Goal: Task Accomplishment & Management: Use online tool/utility

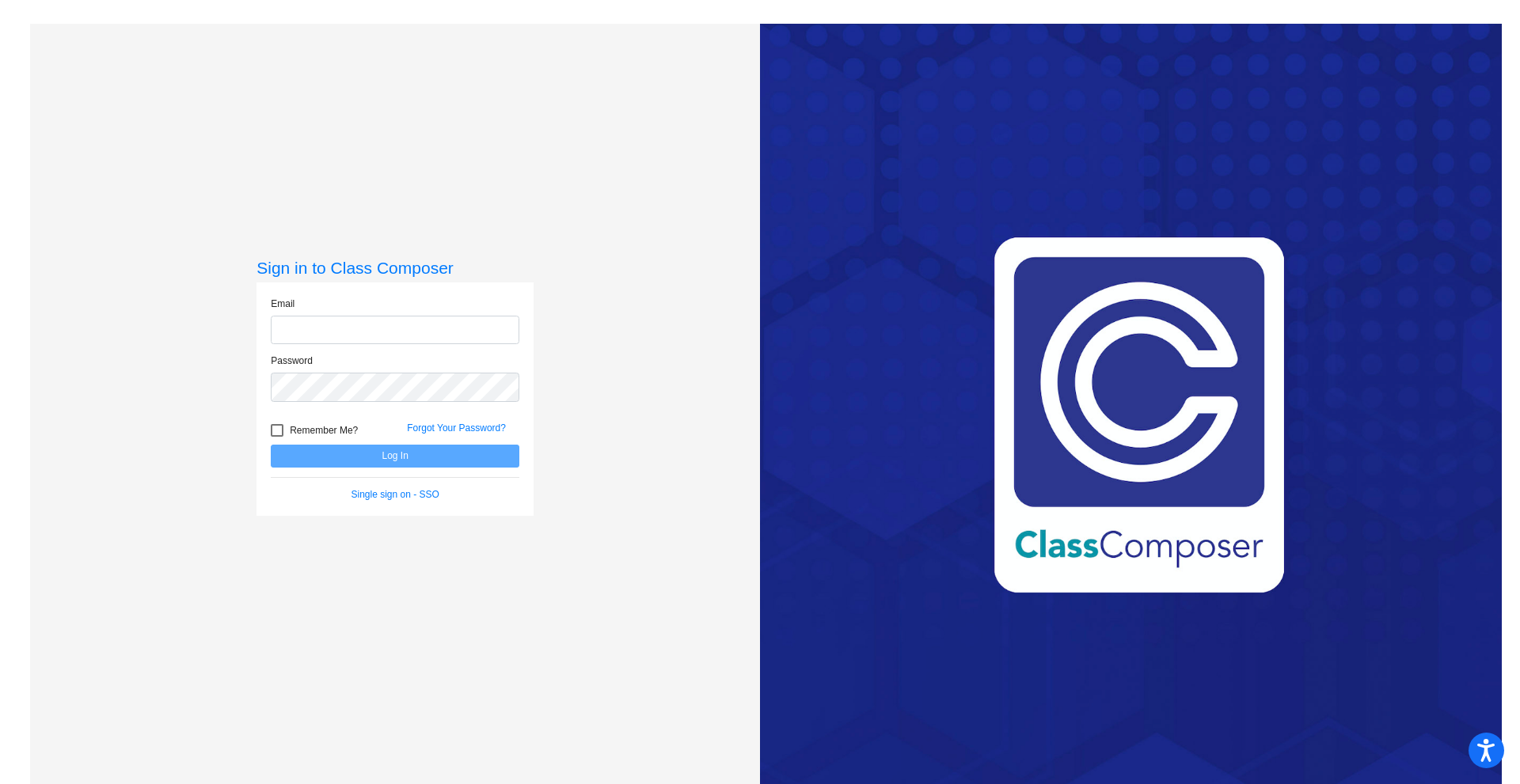
type input "[EMAIL_ADDRESS][PERSON_NAME][DOMAIN_NAME]"
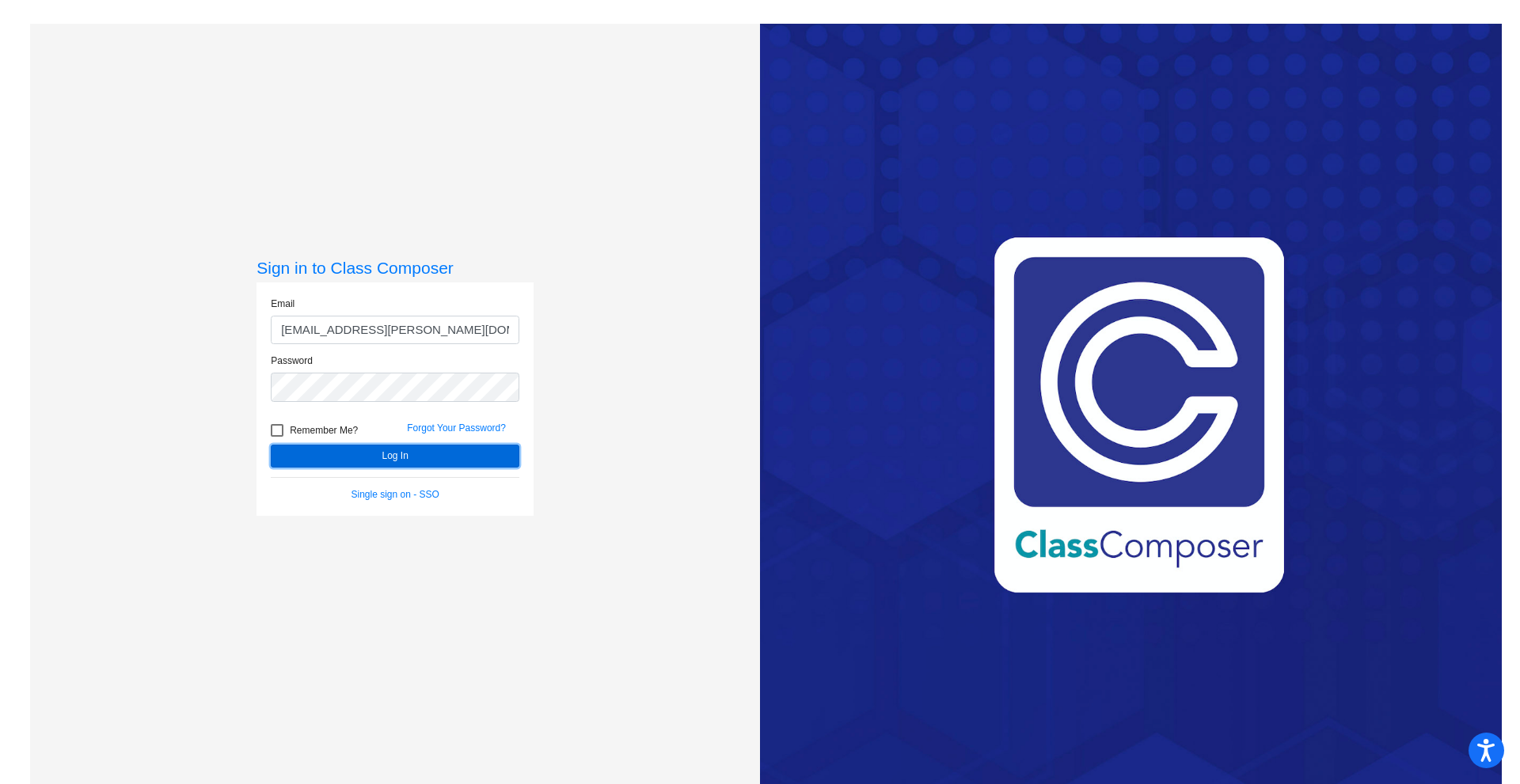
click at [395, 457] on button "Log In" at bounding box center [395, 456] width 249 height 23
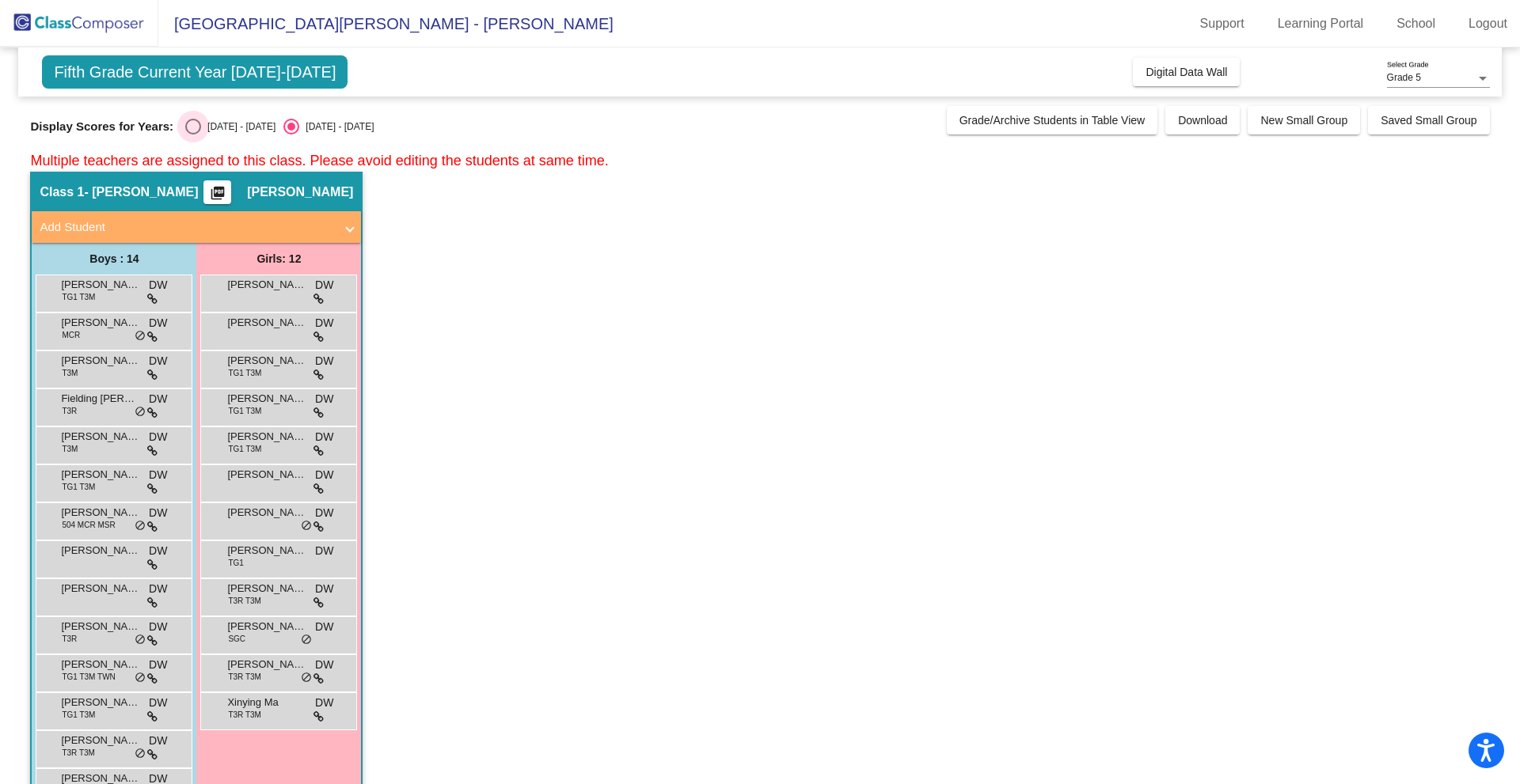
click at [193, 126] on div "Select an option" at bounding box center [193, 126] width 0 height 0
click at [193, 134] on input "[DATE] - [DATE]" at bounding box center [193, 134] width 1 height 1
radio input "true"
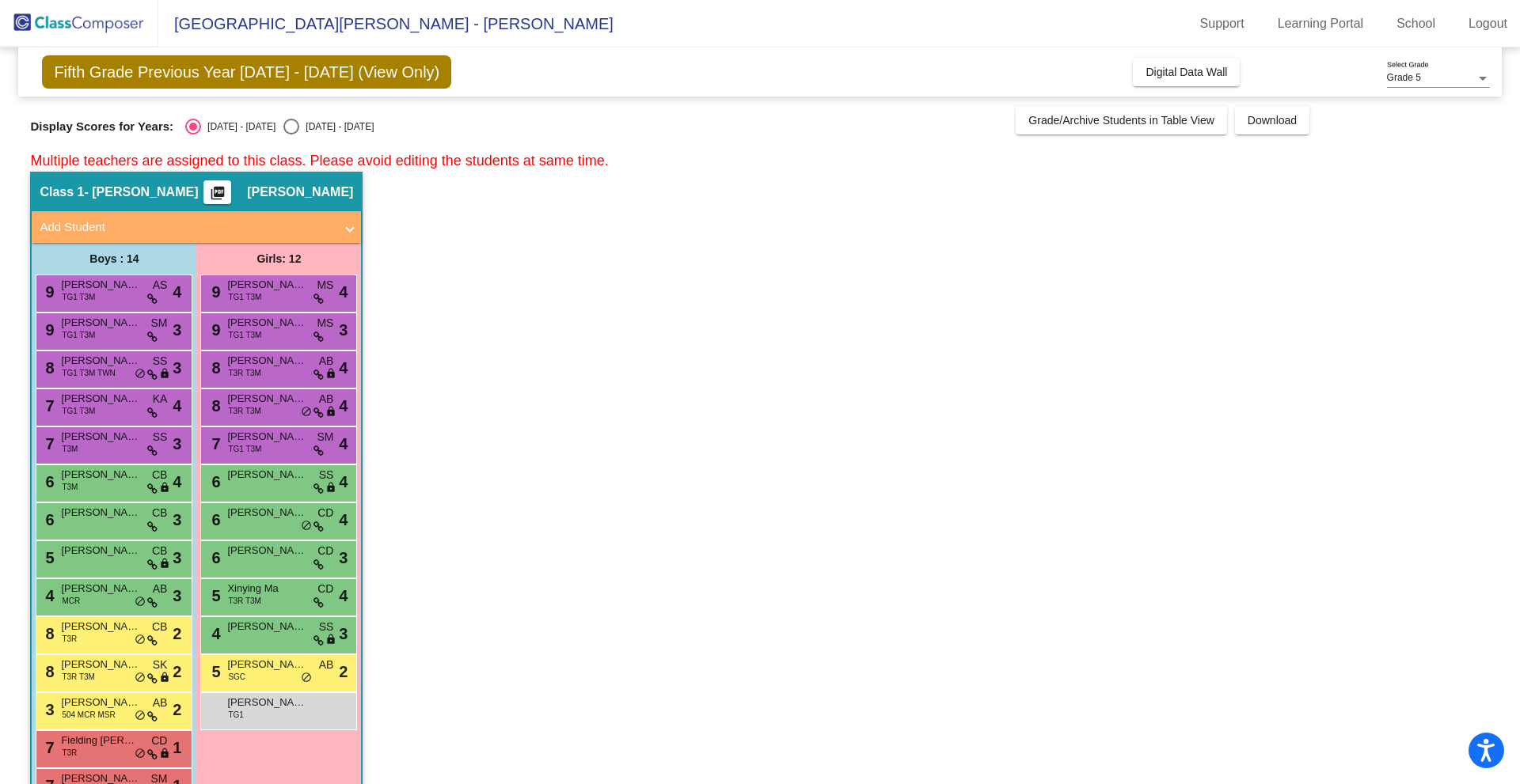
click at [227, 189] on mat-icon "picture_as_pdf" at bounding box center [217, 196] width 19 height 22
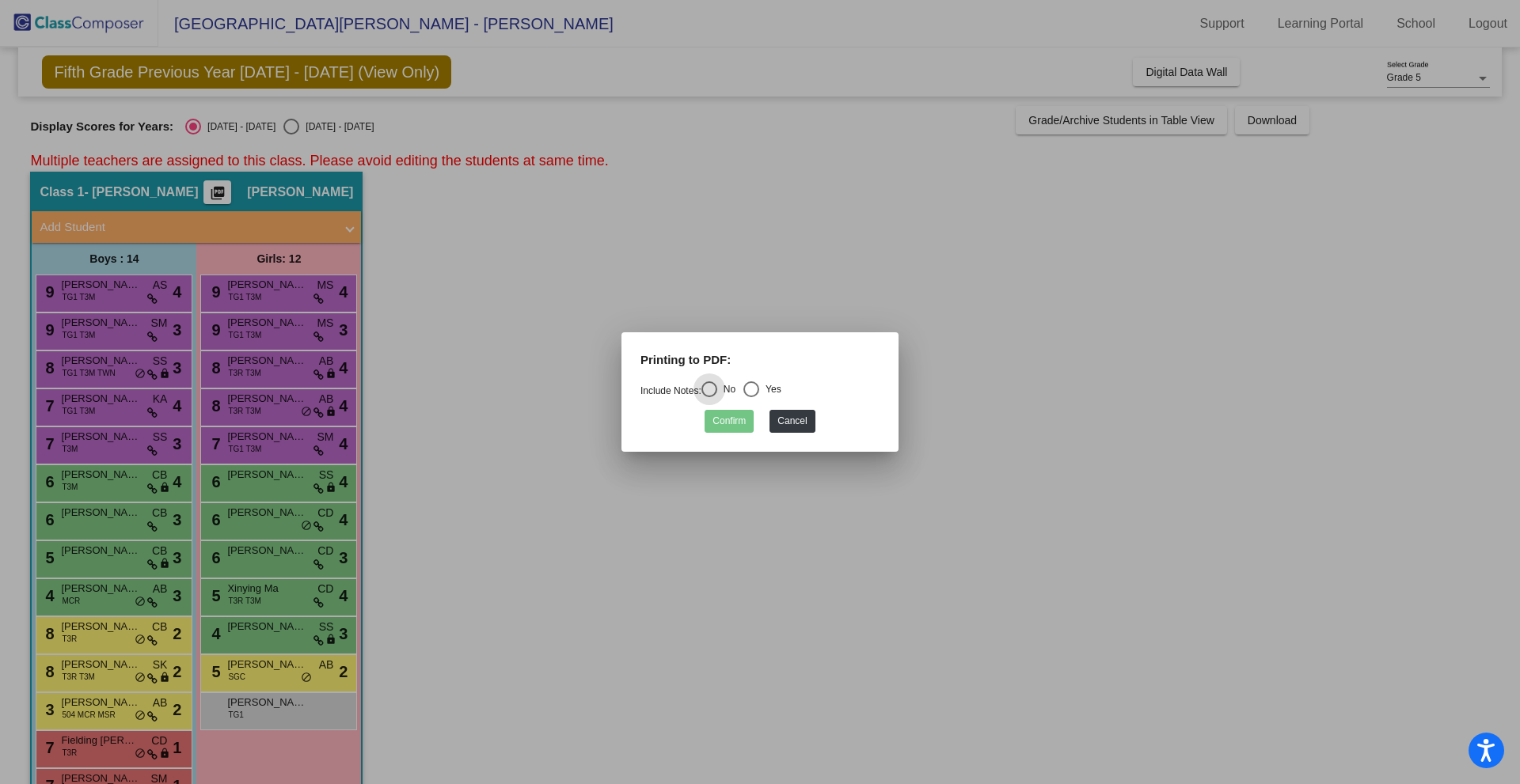
click at [757, 386] on div "Select an option" at bounding box center [751, 389] width 16 height 16
click at [751, 397] on input "Yes" at bounding box center [751, 397] width 1 height 1
radio input "true"
click at [734, 419] on button "Confirm" at bounding box center [729, 422] width 49 height 23
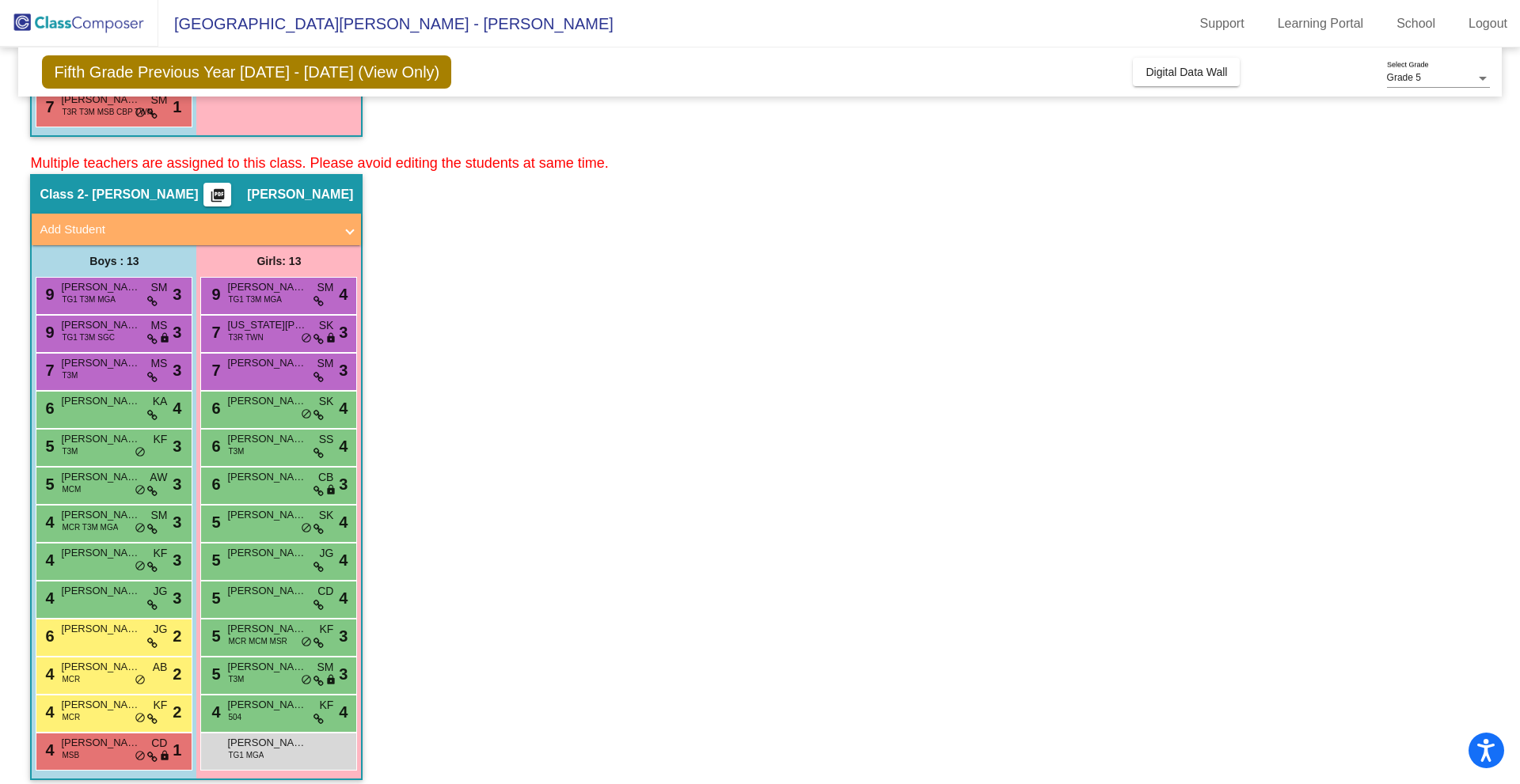
scroll to position [691, 0]
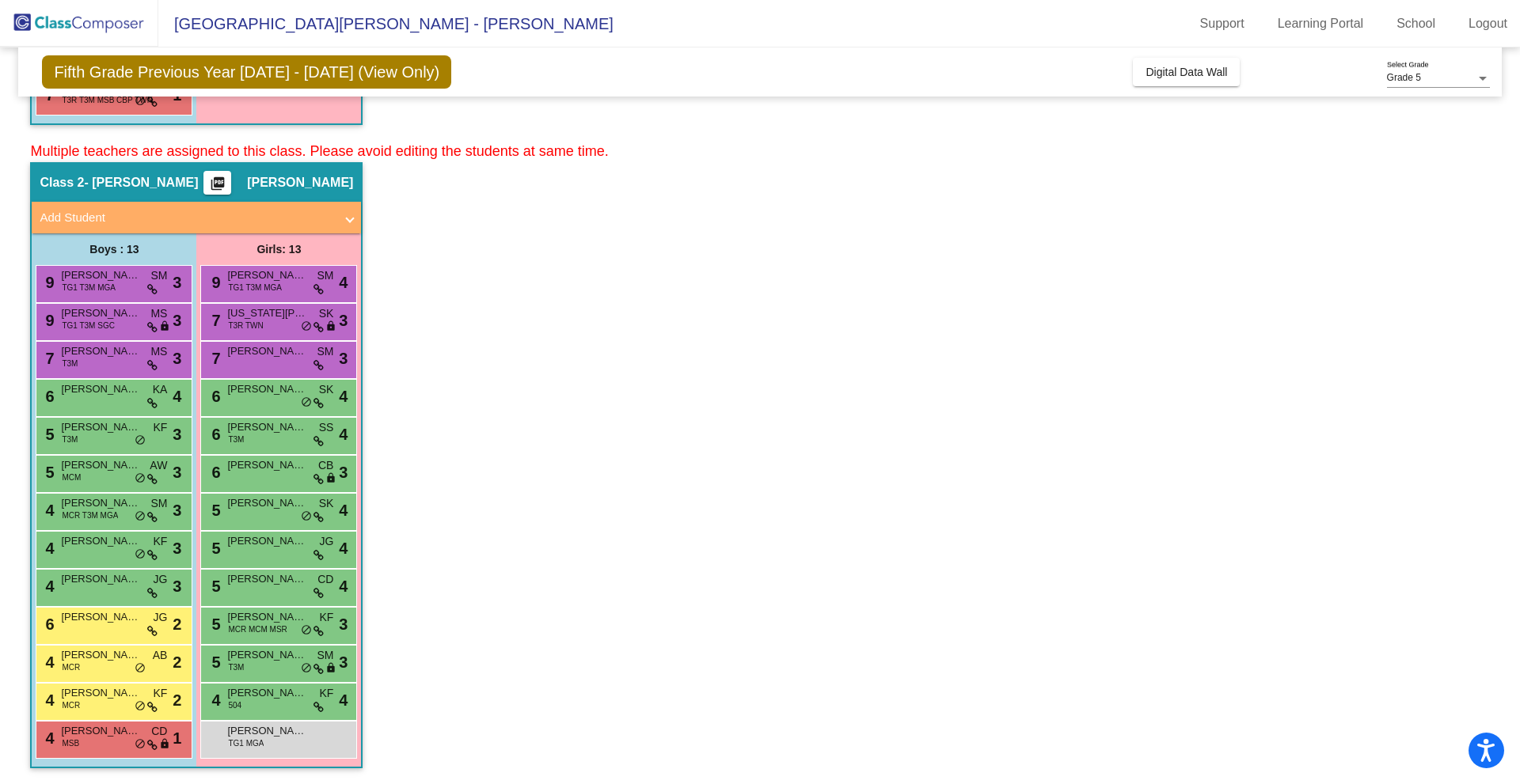
click at [227, 181] on mat-icon "picture_as_pdf" at bounding box center [217, 186] width 19 height 22
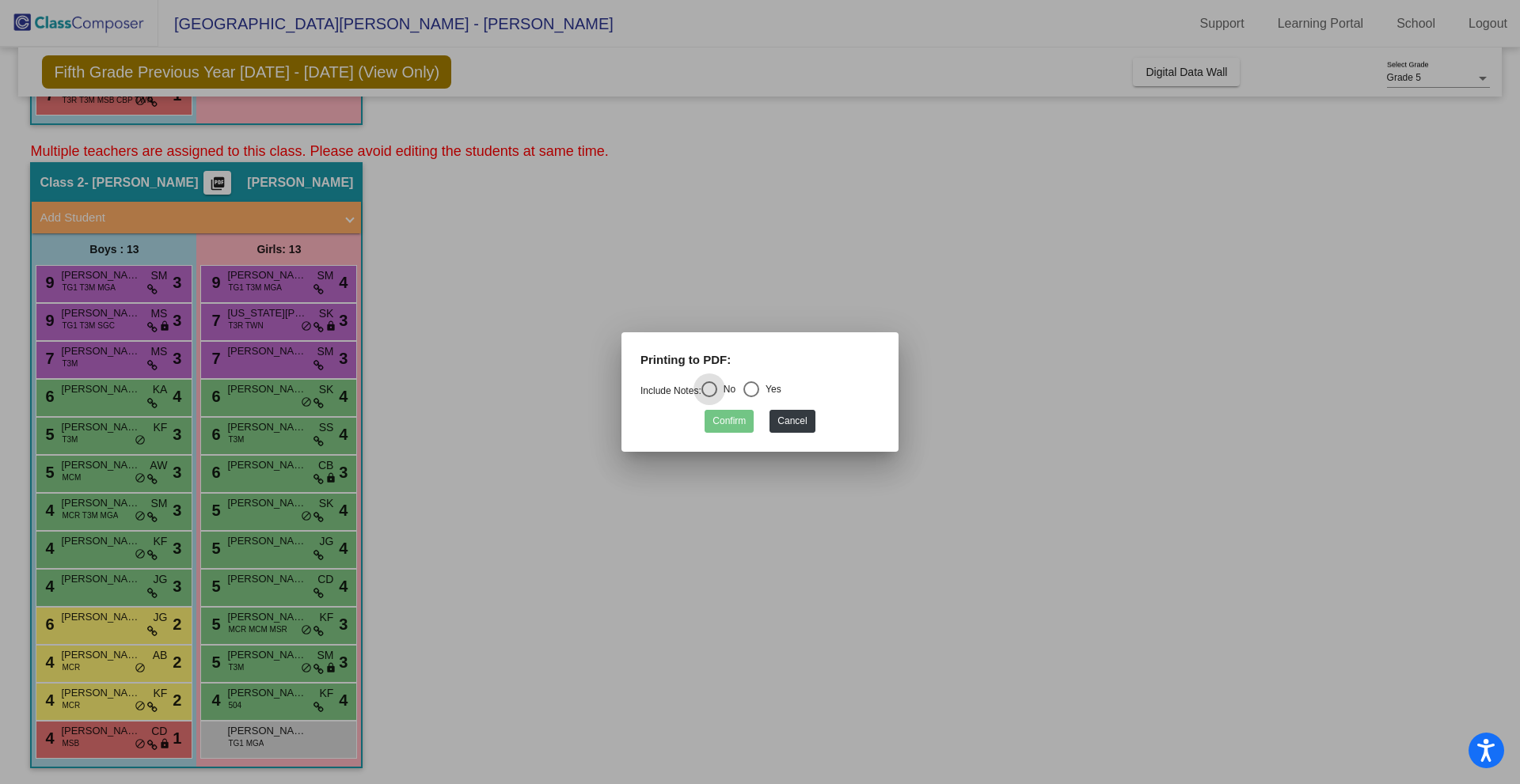
click at [751, 390] on div "Select an option" at bounding box center [751, 390] width 0 height 0
click at [751, 397] on input "Yes" at bounding box center [751, 397] width 1 height 1
radio input "true"
click at [730, 420] on button "Confirm" at bounding box center [729, 422] width 49 height 23
